Goal: Task Accomplishment & Management: Manage account settings

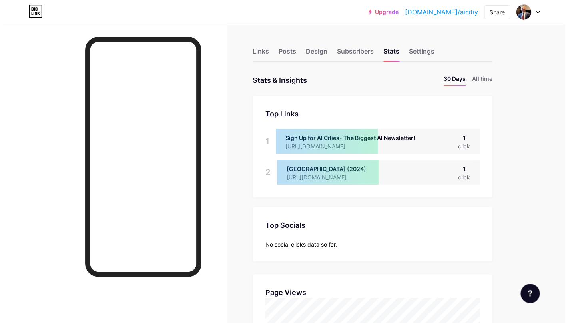
scroll to position [323, 561]
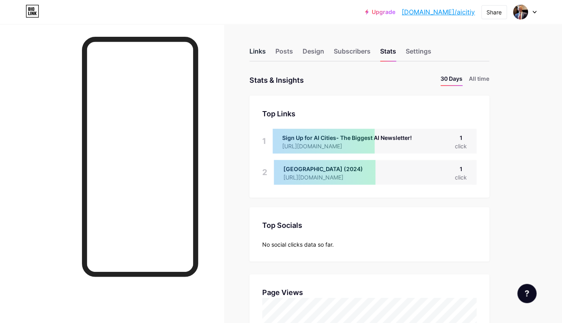
click at [260, 56] on div "Links" at bounding box center [257, 53] width 16 height 14
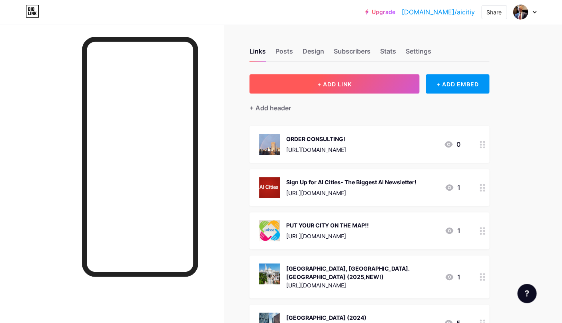
click at [338, 88] on button "+ ADD LINK" at bounding box center [334, 83] width 170 height 19
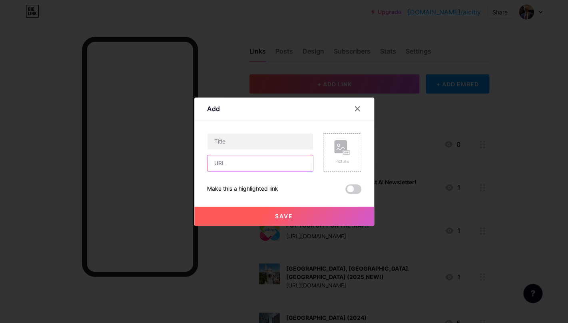
click at [228, 166] on input "text" at bounding box center [260, 163] width 106 height 16
paste input "[URL][DOMAIN_NAME]"
type input "[URL][DOMAIN_NAME]"
click at [218, 141] on input "text" at bounding box center [260, 141] width 106 height 16
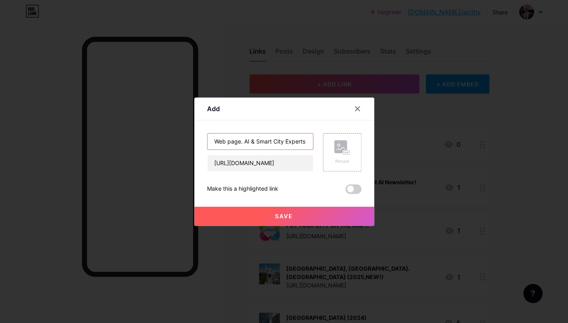
drag, startPoint x: 309, startPoint y: 142, endPoint x: 215, endPoint y: 139, distance: 94.8
click at [215, 139] on input "Web page. AI & Smart City Experts" at bounding box center [260, 141] width 106 height 16
paste input "Meet"
drag, startPoint x: 234, startPoint y: 142, endPoint x: 240, endPoint y: 151, distance: 10.9
click at [234, 142] on input "Meet AI & Smart City Experts" at bounding box center [260, 141] width 106 height 16
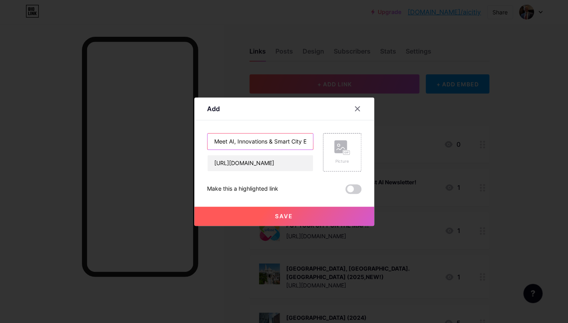
paste input "Experts in AI, Innovation & Smart Citie"
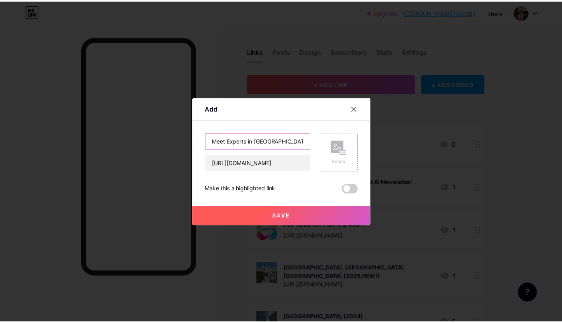
scroll to position [0, 26]
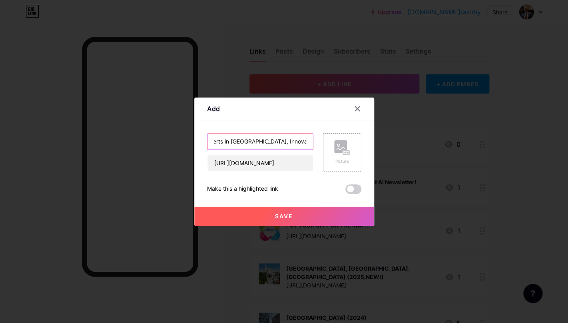
type input "Meet Experts in [GEOGRAPHIC_DATA], Innovation & Smart Cities"
click at [343, 146] on rect at bounding box center [340, 146] width 13 height 13
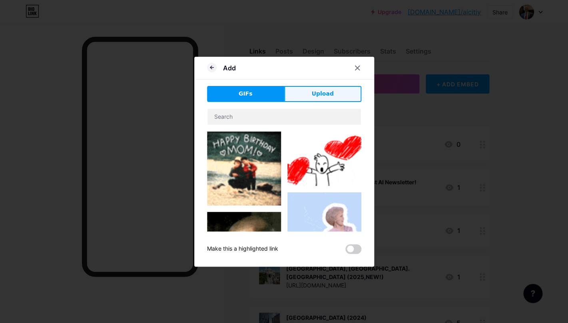
click at [332, 99] on button "Upload" at bounding box center [322, 94] width 77 height 16
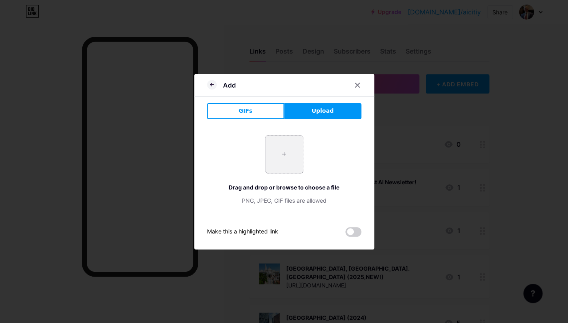
click at [299, 159] on input "file" at bounding box center [284, 154] width 38 height 38
type input "C:\fakepath\aI CITIES_1.png"
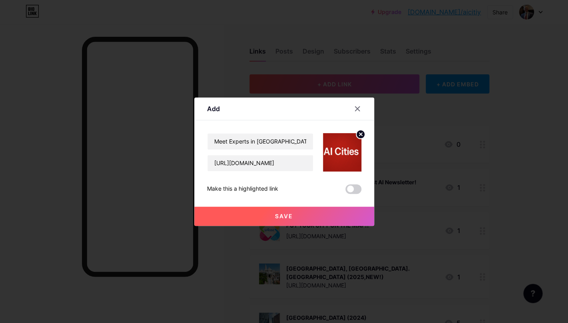
click at [325, 218] on button "Save" at bounding box center [284, 216] width 180 height 19
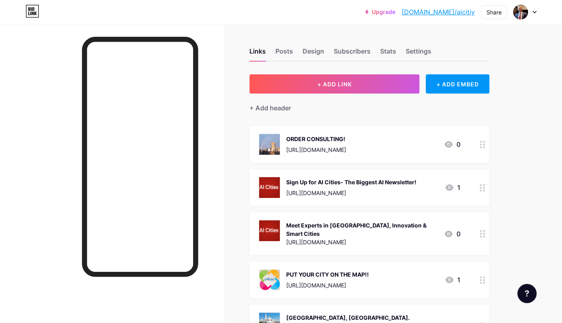
click at [334, 238] on div "[URL][DOMAIN_NAME]" at bounding box center [361, 242] width 151 height 8
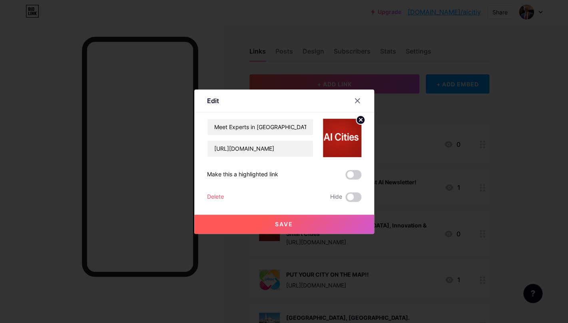
click at [359, 120] on circle at bounding box center [360, 119] width 9 height 9
click at [340, 132] on rect at bounding box center [340, 132] width 13 height 13
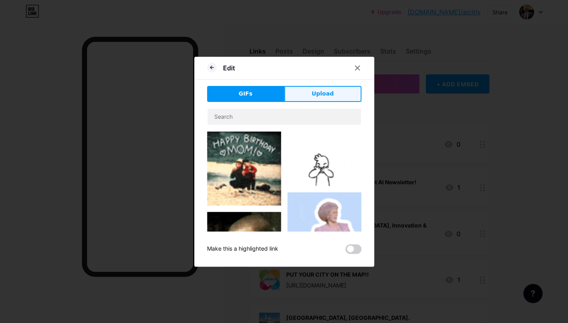
click at [321, 100] on button "Upload" at bounding box center [322, 94] width 77 height 16
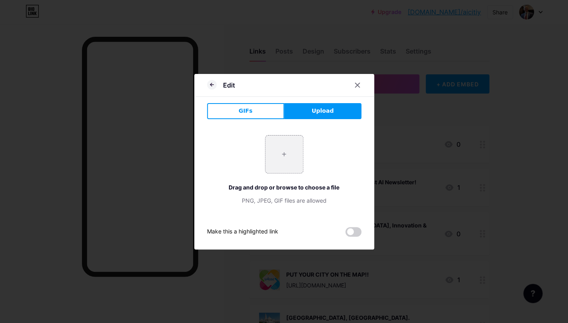
click at [321, 115] on span "Upload" at bounding box center [322, 111] width 22 height 8
click at [298, 154] on input "file" at bounding box center [284, 154] width 38 height 38
type input "C:\fakepath\ai cities.png"
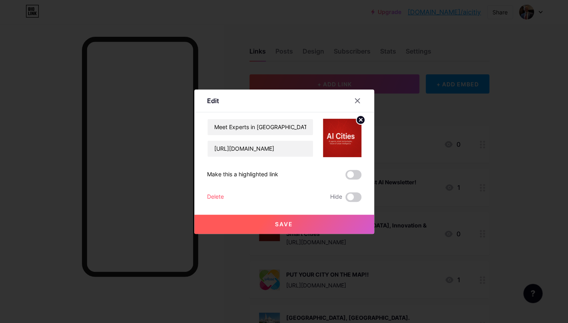
click at [336, 225] on button "Save" at bounding box center [284, 224] width 180 height 19
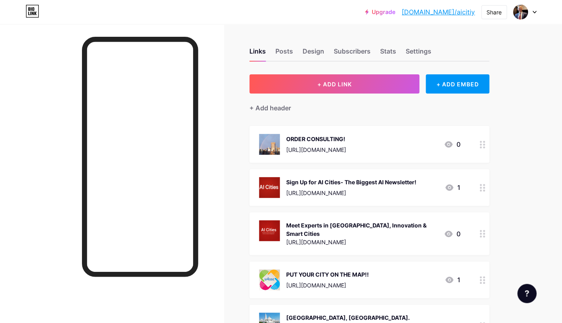
click at [346, 185] on div "Sign Up for AI Cities- The Biggest AI Newsletter!" at bounding box center [351, 182] width 130 height 8
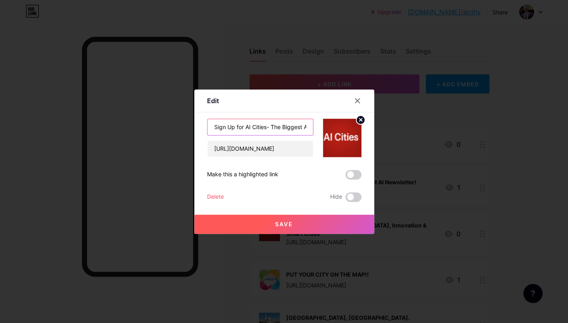
click at [245, 127] on input "Sign Up for AI Cities- The Biggest AI Newsletter!" at bounding box center [260, 127] width 106 height 16
click at [268, 127] on input "Sign Up for 'AI Cities- The Biggest AI Newsletter!" at bounding box center [260, 127] width 106 height 16
type input "Sign Up for 'AI Cities'- The Biggest AI Newsletter!"
click at [292, 227] on span "Save" at bounding box center [284, 224] width 18 height 7
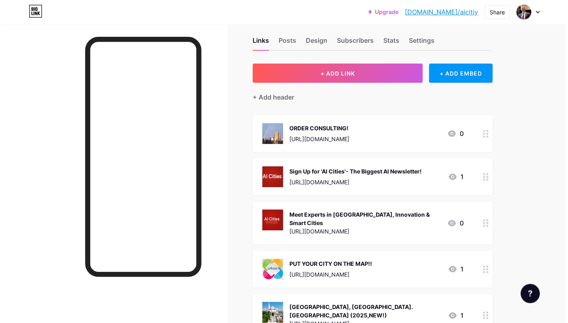
scroll to position [32, 0]
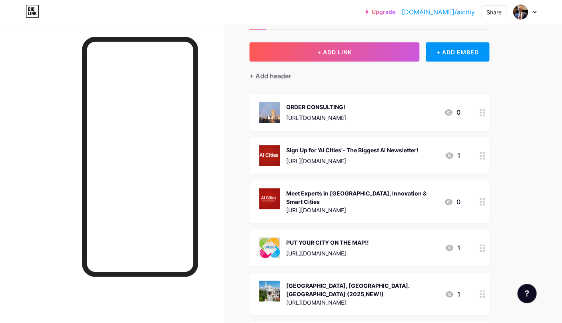
click at [355, 190] on div "Meet Experts in [GEOGRAPHIC_DATA], Innovation & Smart Cities" at bounding box center [361, 197] width 151 height 17
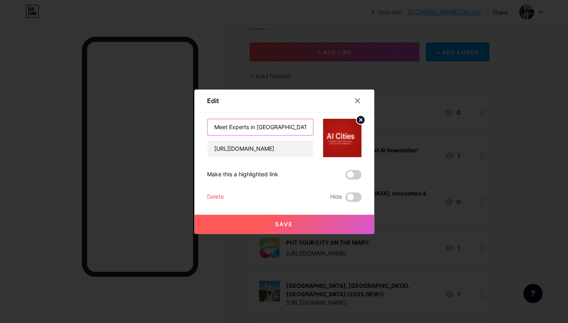
click at [215, 127] on input "Meet Experts in [GEOGRAPHIC_DATA], Innovation & Smart Cities" at bounding box center [260, 127] width 106 height 16
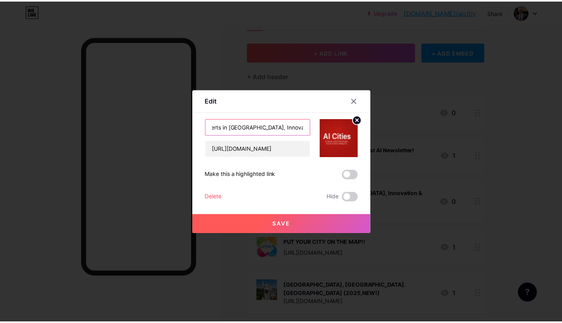
scroll to position [0, 69]
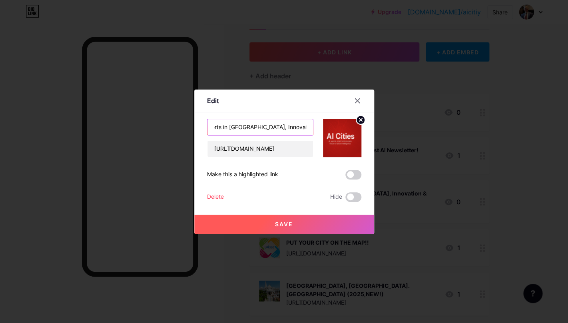
type input "Our Web page (Meet Experts in [GEOGRAPHIC_DATA], Innovation & Smart Cities)"
click at [253, 221] on button "Save" at bounding box center [284, 224] width 180 height 19
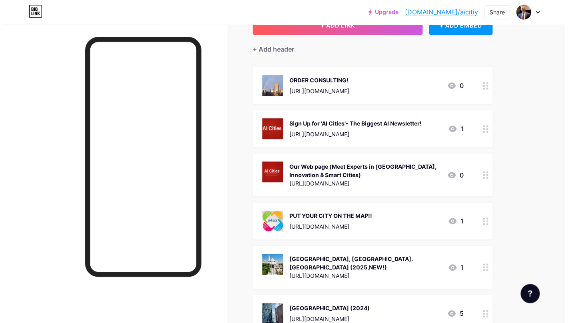
scroll to position [39, 0]
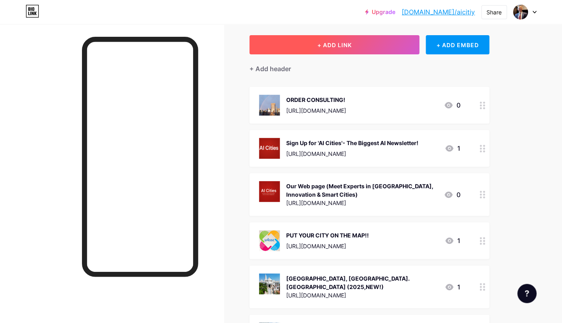
click at [389, 44] on button "+ ADD LINK" at bounding box center [334, 44] width 170 height 19
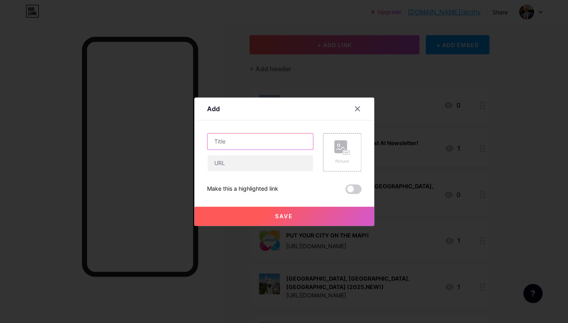
click at [221, 144] on input "text" at bounding box center [260, 141] width 106 height 16
drag, startPoint x: 287, startPoint y: 141, endPoint x: 206, endPoint y: 143, distance: 81.1
click at [207, 143] on input "Apply to our Consulting Team (" at bounding box center [260, 141] width 106 height 16
drag, startPoint x: 299, startPoint y: 141, endPoint x: 213, endPoint y: 141, distance: 86.3
click at [213, 141] on input "Apply to our Consulting Team (" at bounding box center [260, 141] width 106 height 16
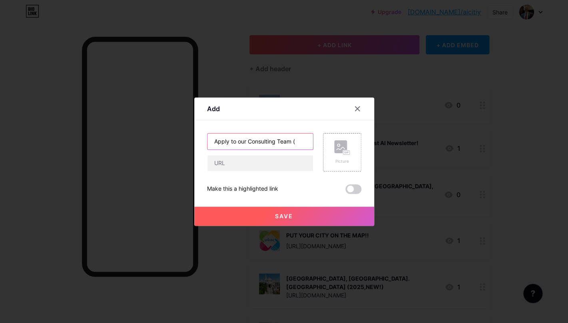
paste input "Join the "AI Cities" Consulting Team — paid and volunteer opportunities availab…"
type input "Join the "AI Cities" Consulting Team — paid and volunteer opportunities availab…"
click at [227, 164] on input "text" at bounding box center [260, 163] width 106 height 16
paste input "[URL][DOMAIN_NAME]"
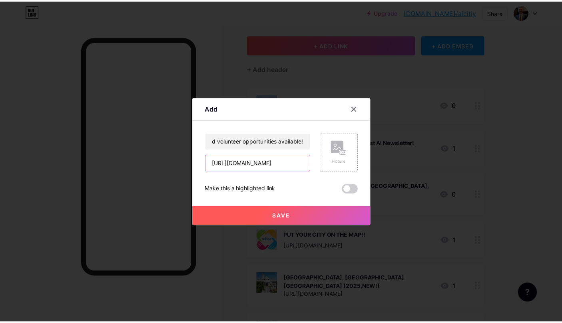
scroll to position [0, 217]
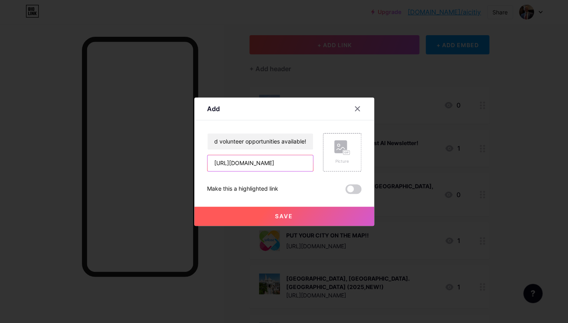
type input "[URL][DOMAIN_NAME]"
click at [338, 151] on rect at bounding box center [340, 146] width 13 height 13
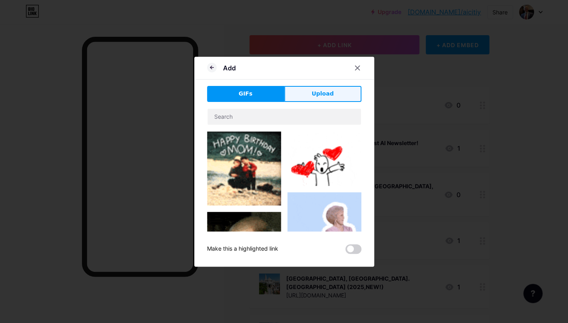
click at [322, 98] on button "Upload" at bounding box center [322, 94] width 77 height 16
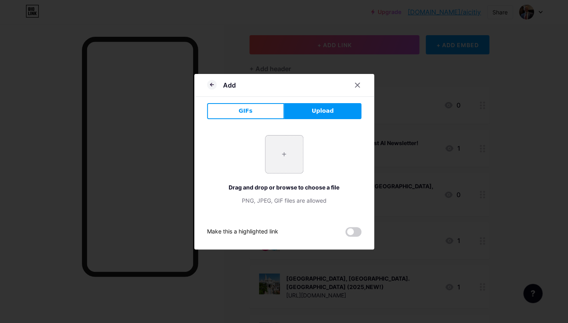
click at [285, 161] on input "file" at bounding box center [284, 154] width 38 height 38
type input "C:\fakepath\1758277976493.jpeg"
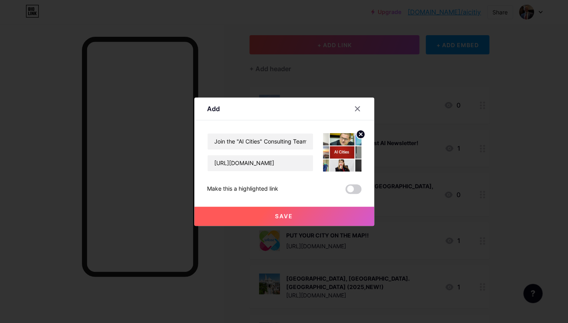
click at [342, 219] on button "Save" at bounding box center [284, 216] width 180 height 19
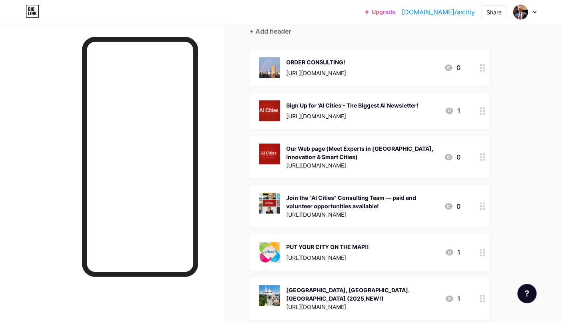
scroll to position [37, 0]
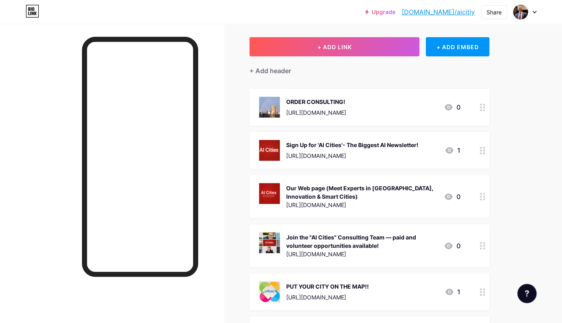
click at [346, 111] on div "[URL][DOMAIN_NAME]" at bounding box center [316, 112] width 60 height 8
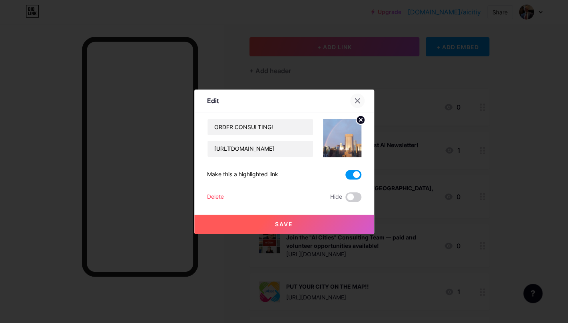
click at [356, 98] on icon at bounding box center [357, 101] width 6 height 6
